Goal: Communication & Community: Answer question/provide support

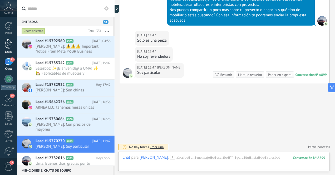
click at [8, 47] on div at bounding box center [9, 44] width 8 height 10
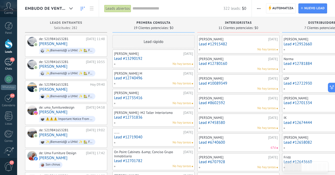
click at [8, 64] on div "92" at bounding box center [8, 62] width 8 height 8
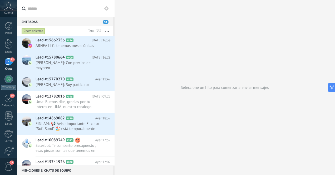
scroll to position [145, 0]
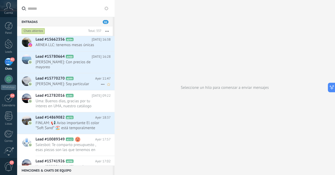
click at [65, 86] on span "[PERSON_NAME]: Soy particular" at bounding box center [68, 83] width 65 height 5
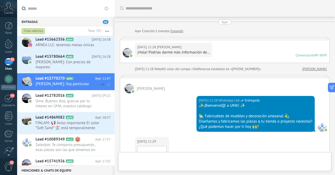
scroll to position [265, 0]
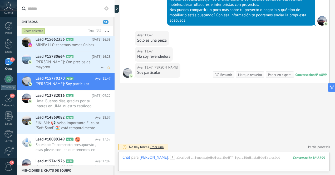
click at [77, 69] on span "[PERSON_NAME]: Con precios de mayoreo" at bounding box center [68, 65] width 65 height 10
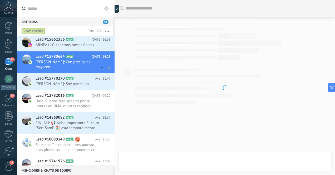
scroll to position [70, 0]
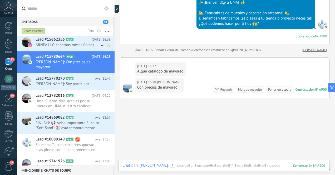
click at [84, 47] on span "ARNEA LLC: tenemos mesas únicas" at bounding box center [68, 44] width 65 height 5
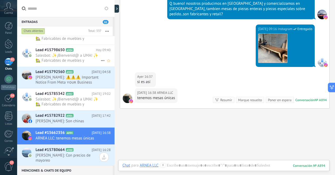
scroll to position [53, 0]
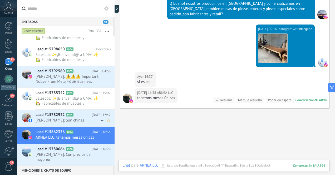
click at [86, 121] on span "[PERSON_NAME]: Son chinas" at bounding box center [68, 120] width 65 height 5
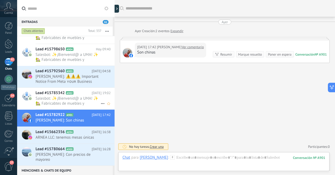
click at [83, 100] on span "Salesbot: ✨¡Bienvenid@ a UMA! ✨ 🏡 Fabricabtes de muebles y decoración artesanal…" at bounding box center [68, 101] width 65 height 10
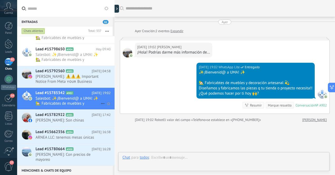
scroll to position [36, 0]
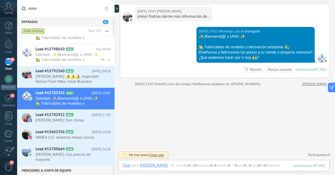
click at [89, 57] on span "Salesbot: ✨¡Bienvenid@ a UMA! ✨ 🏡 Fabricabtes de muebles y decoración artesanal…" at bounding box center [68, 57] width 65 height 10
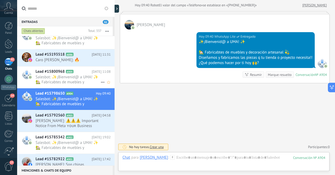
scroll to position [15, 0]
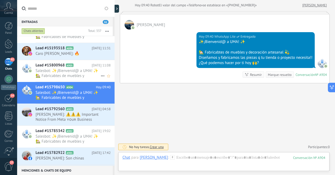
click at [77, 70] on span "Salesbot: ✨¡Bienvenid@ a UMA! ✨ 🏡 Fabricabtes de muebles y decoración artesanal…" at bounding box center [68, 73] width 65 height 10
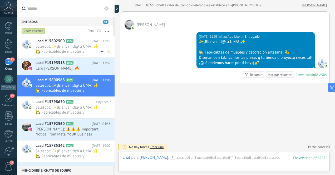
click at [81, 51] on span "Salesbot: ✨¡Bienvenid@ a UMA! ✨ 🏡 Fabricabtes de muebles y decoración artesanal…" at bounding box center [68, 49] width 65 height 10
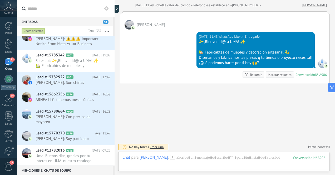
scroll to position [96, 0]
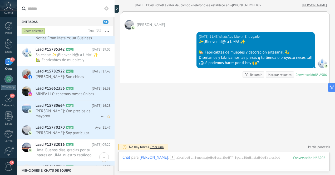
click at [82, 115] on span "[PERSON_NAME]: Con precios de mayoreo" at bounding box center [68, 114] width 65 height 10
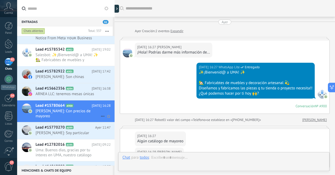
scroll to position [85, 0]
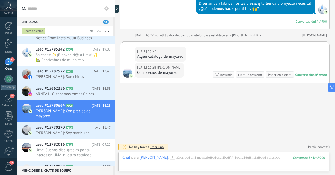
click at [9, 61] on div "92" at bounding box center [8, 62] width 8 height 8
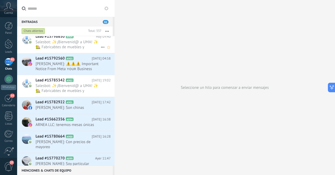
scroll to position [67, 0]
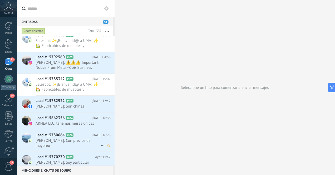
click at [87, 146] on span "[PERSON_NAME]: Con precios de mayoreo" at bounding box center [68, 143] width 65 height 10
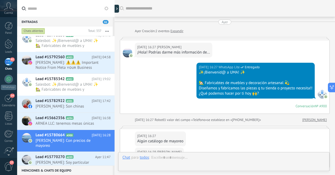
scroll to position [85, 0]
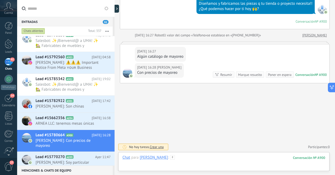
click at [202, 159] on div at bounding box center [223, 163] width 203 height 16
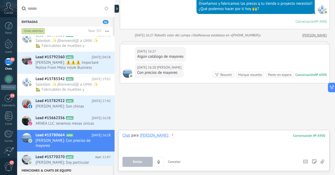
paste div
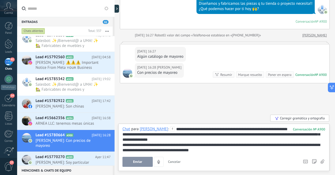
click at [303, 146] on div "**********" at bounding box center [223, 147] width 203 height 11
click at [141, 162] on span "Enviar" at bounding box center [137, 162] width 9 height 4
